Goal: Information Seeking & Learning: Understand process/instructions

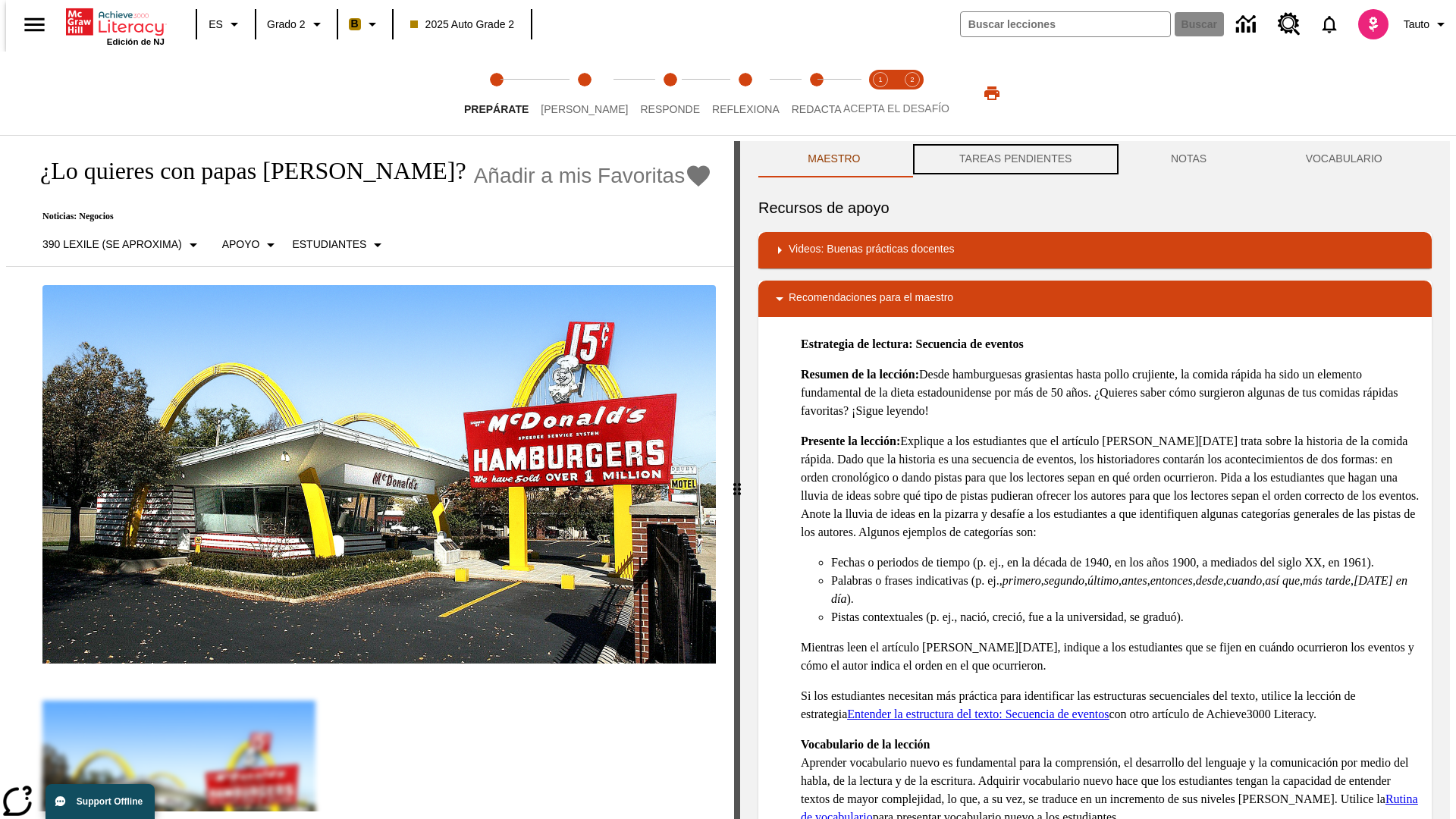
click at [1014, 159] on button "TAREAS PENDIENTES" at bounding box center [1015, 159] width 211 height 37
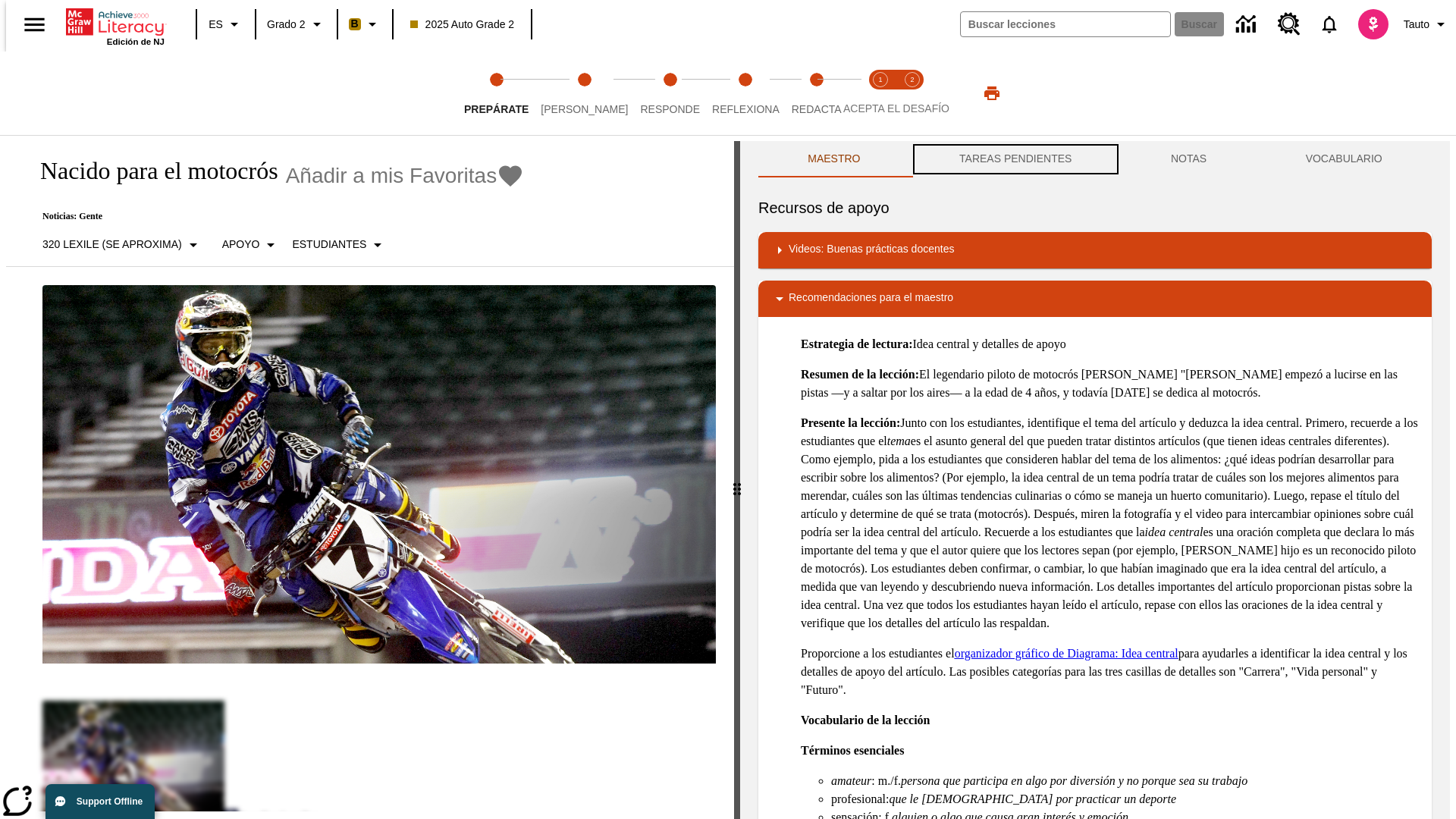
click at [1014, 159] on button "TAREAS PENDIENTES" at bounding box center [1015, 159] width 211 height 37
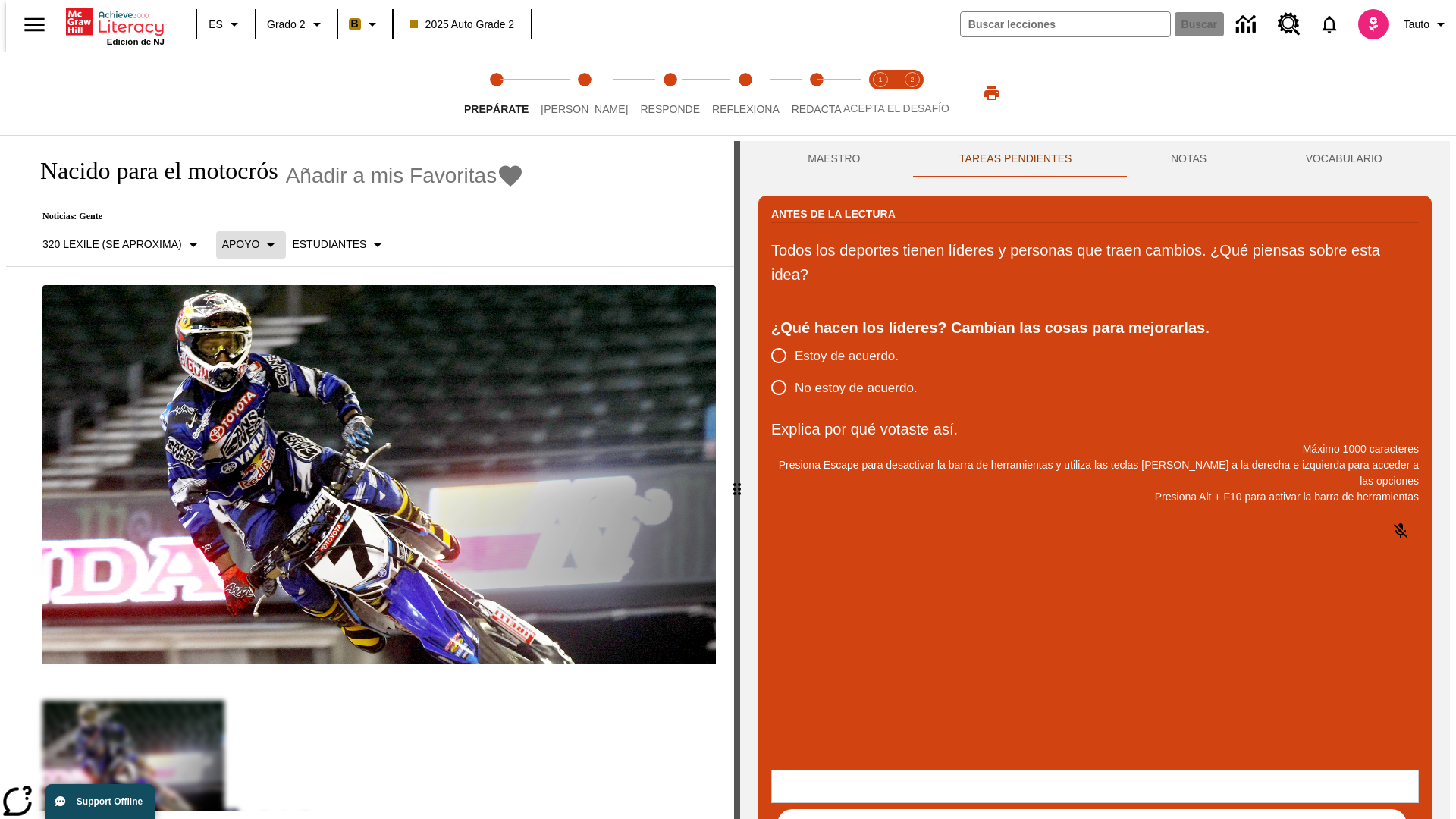
click at [242, 244] on p "Apoyo" at bounding box center [240, 244] width 38 height 15
click at [266, 333] on p "Apoyo" at bounding box center [266, 333] width 90 height 15
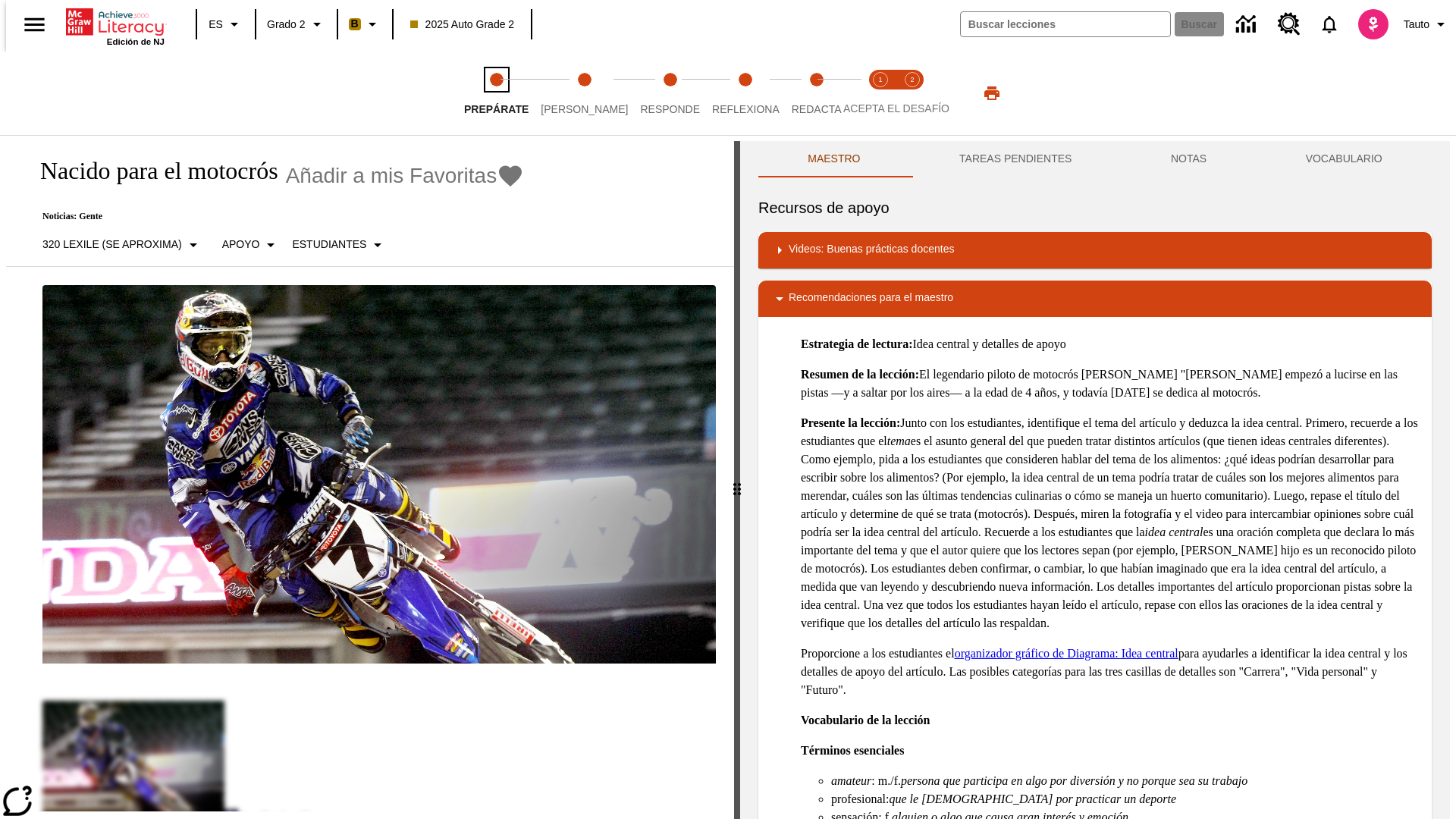
click at [496, 94] on span "Prepárate" at bounding box center [496, 103] width 65 height 27
click at [1014, 159] on button "TAREAS PENDIENTES" at bounding box center [1015, 159] width 211 height 37
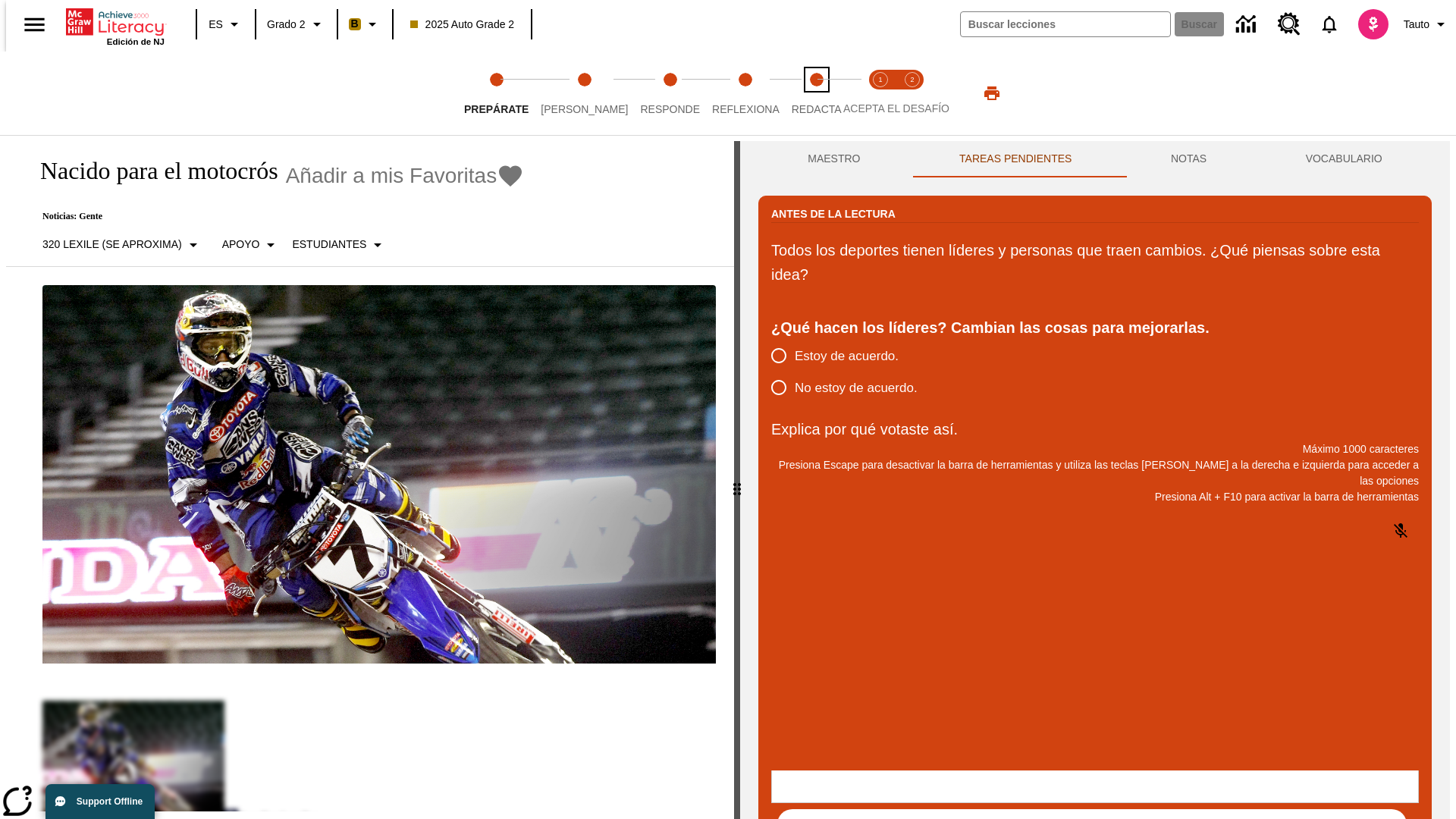
click at [799, 94] on span "Redacta" at bounding box center [817, 103] width 50 height 27
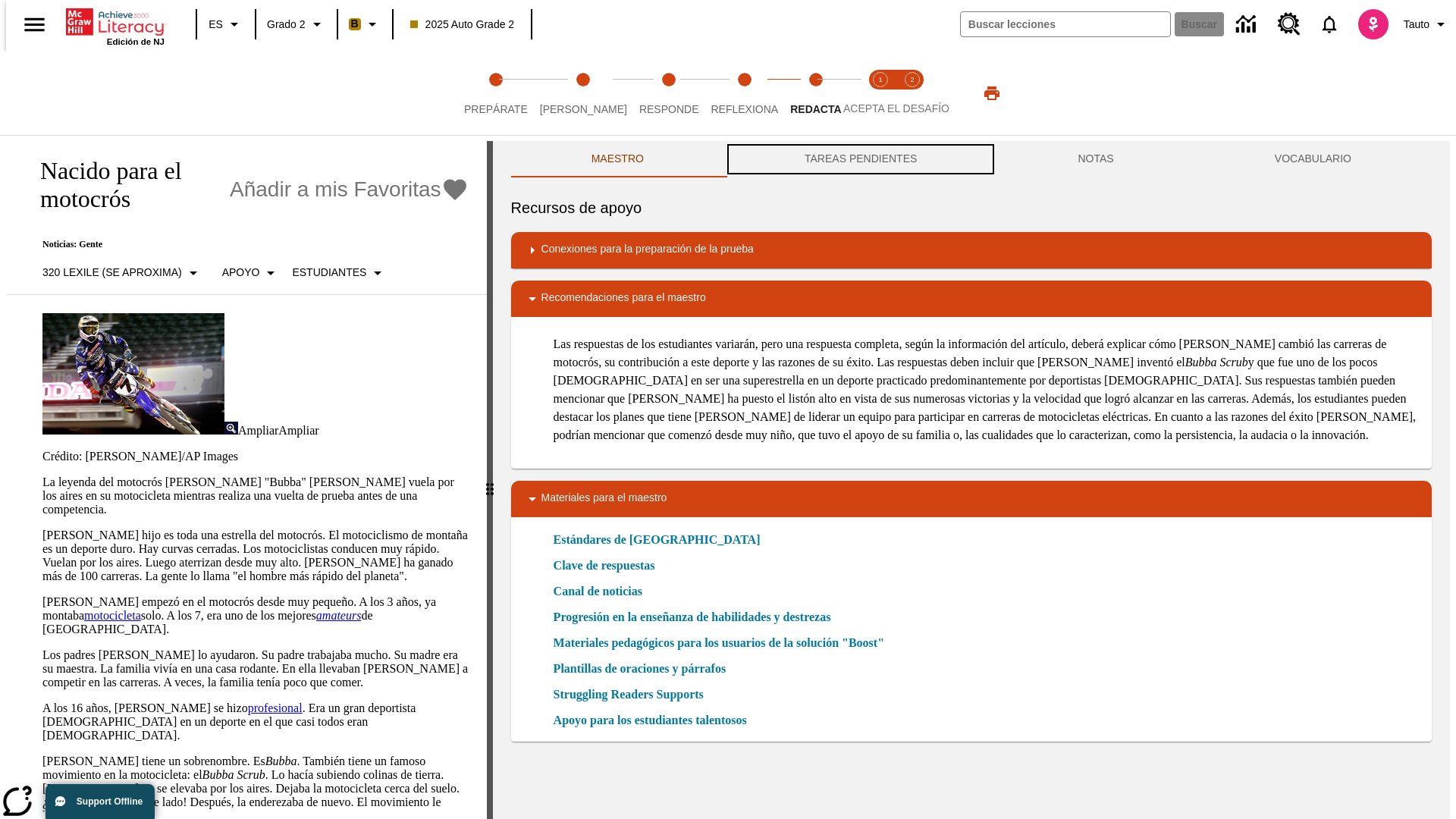
scroll to position [1, 0]
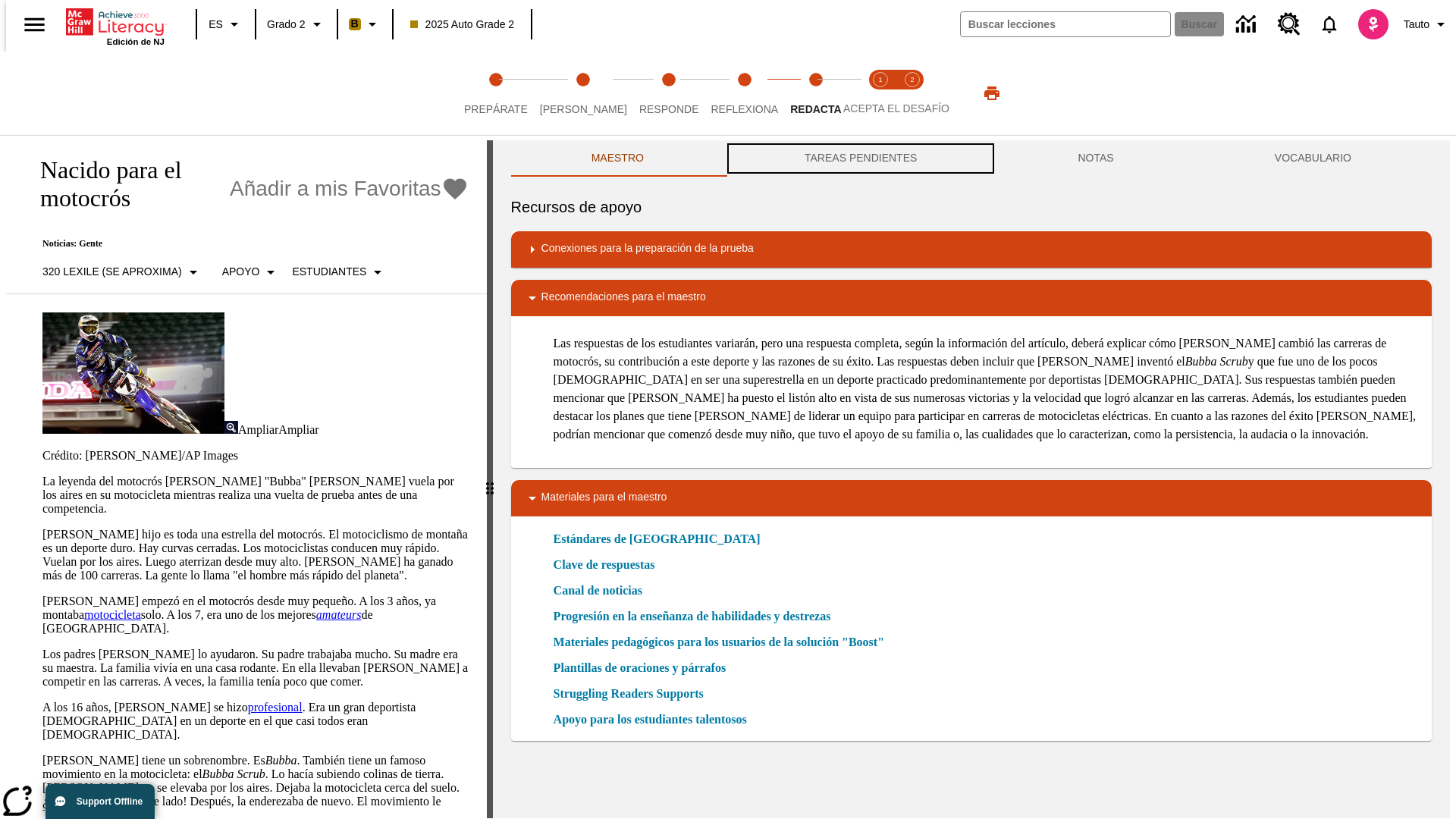
click at [859, 159] on button "TAREAS PENDIENTES" at bounding box center [860, 158] width 273 height 37
